Goal: Transaction & Acquisition: Register for event/course

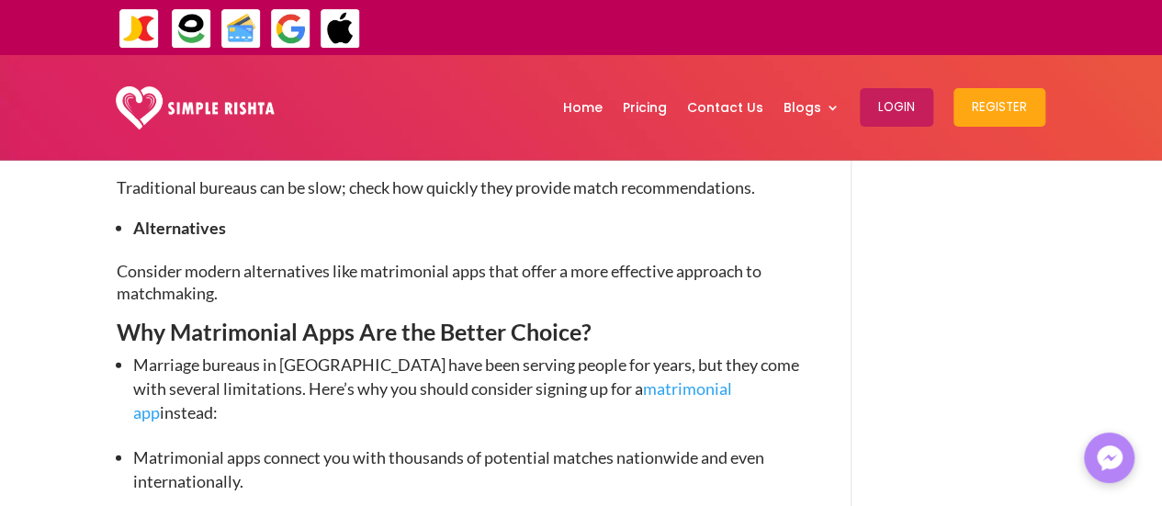
scroll to position [2388, 0]
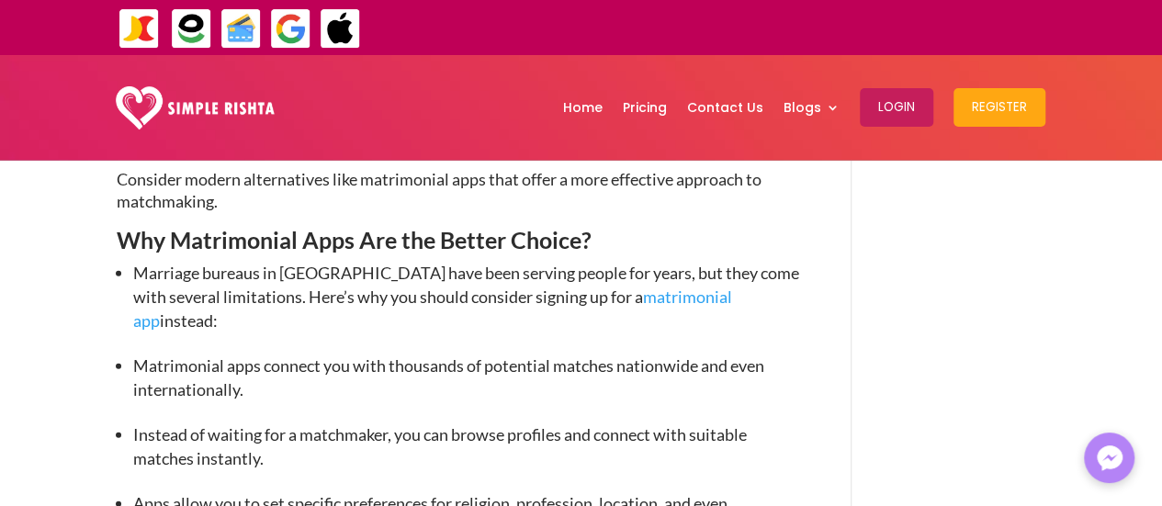
click at [665, 287] on link "matrimonial app" at bounding box center [432, 309] width 599 height 44
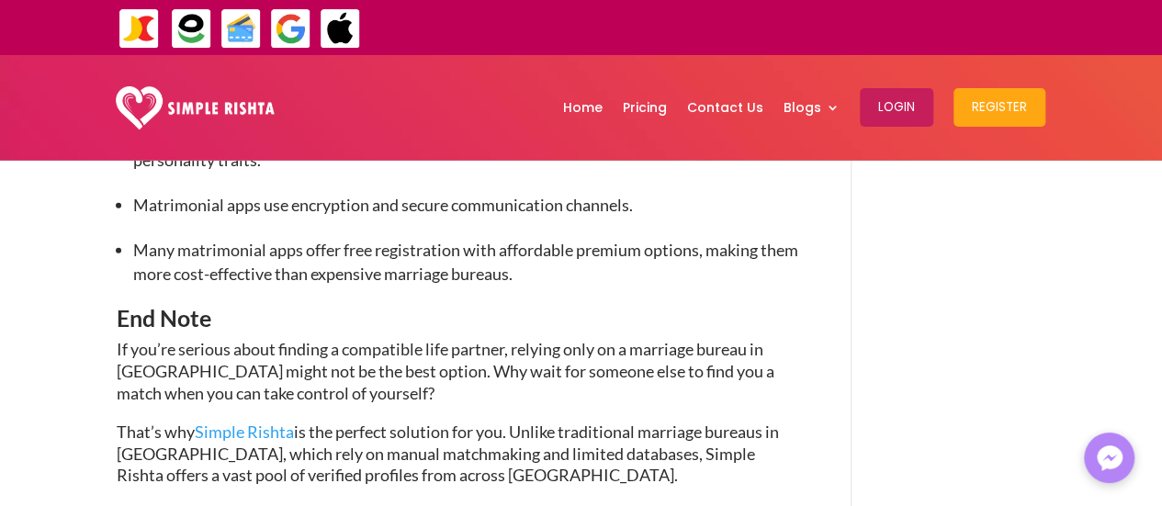
scroll to position [2847, 0]
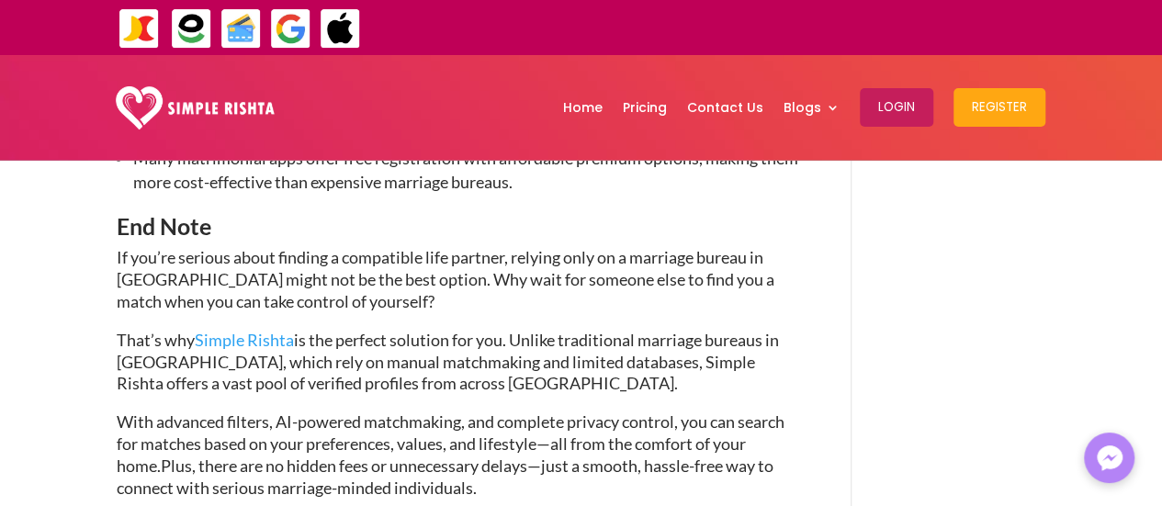
click at [243, 330] on span "Simple Rishta" at bounding box center [244, 340] width 99 height 20
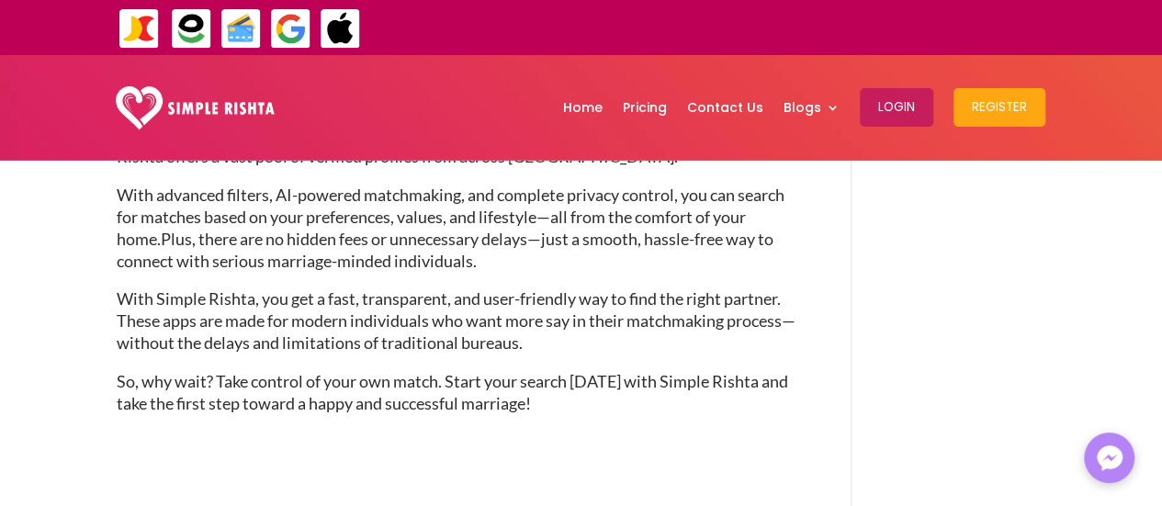
scroll to position [2906, 0]
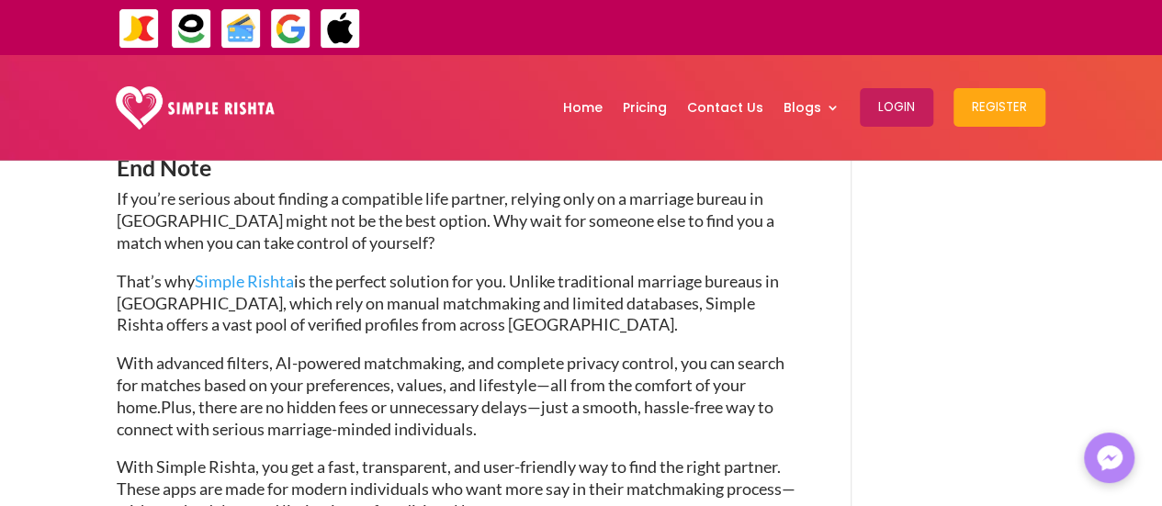
click at [225, 271] on span "Simple Rishta" at bounding box center [244, 281] width 99 height 20
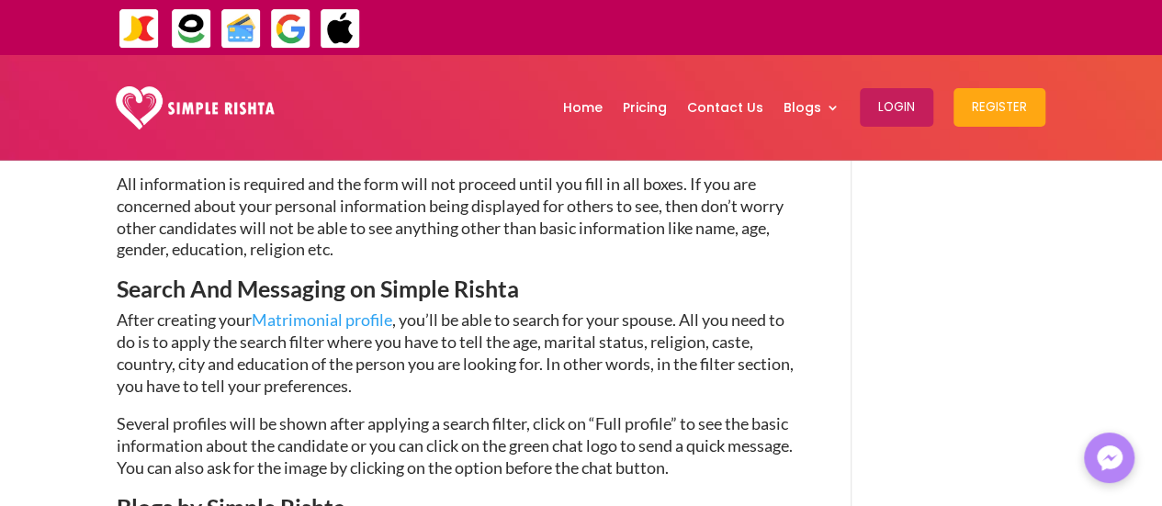
scroll to position [2112, 0]
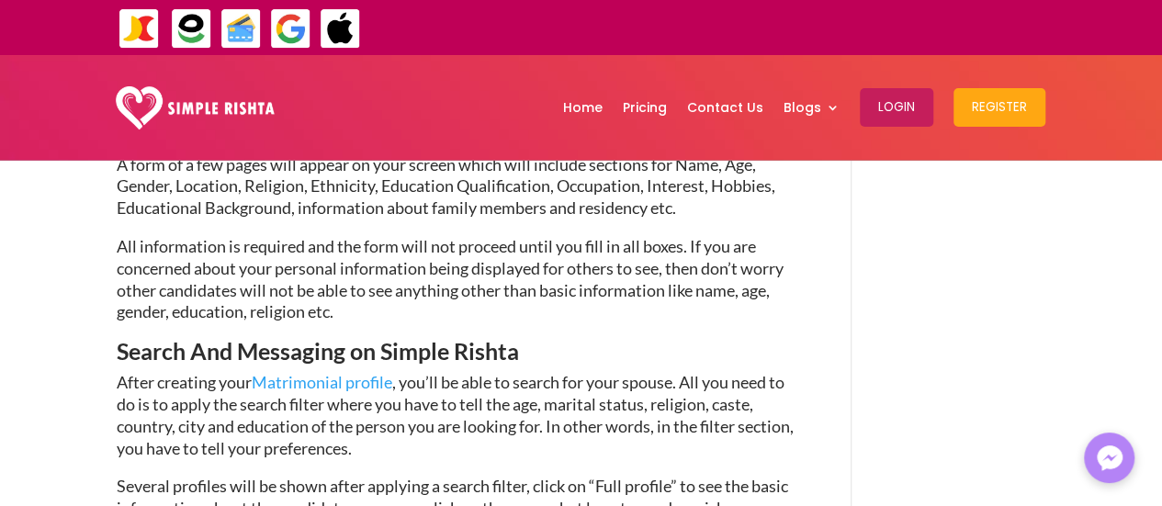
click at [316, 372] on span "Matrimonial profile" at bounding box center [322, 382] width 141 height 20
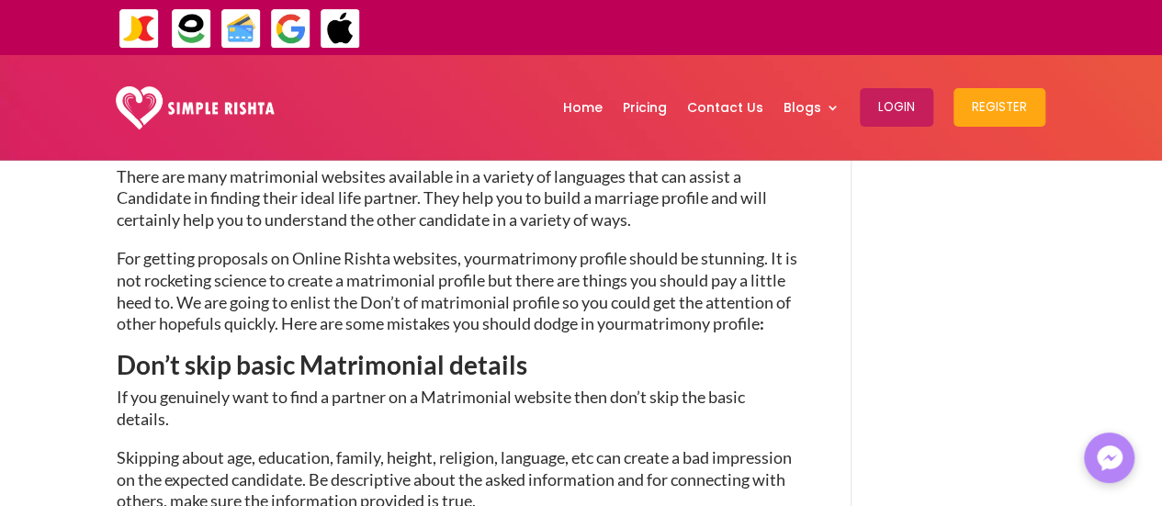
scroll to position [735, 0]
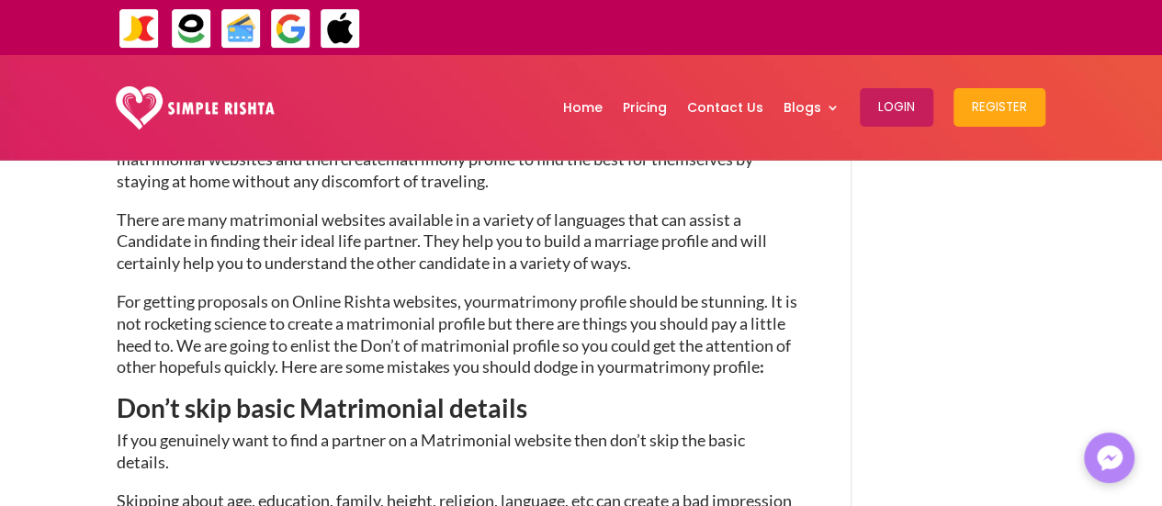
drag, startPoint x: 1002, startPoint y: 116, endPoint x: 1061, endPoint y: 219, distance: 119.3
click at [1002, 116] on button "Register" at bounding box center [999, 107] width 92 height 39
